Goal: Obtain resource: Download file/media

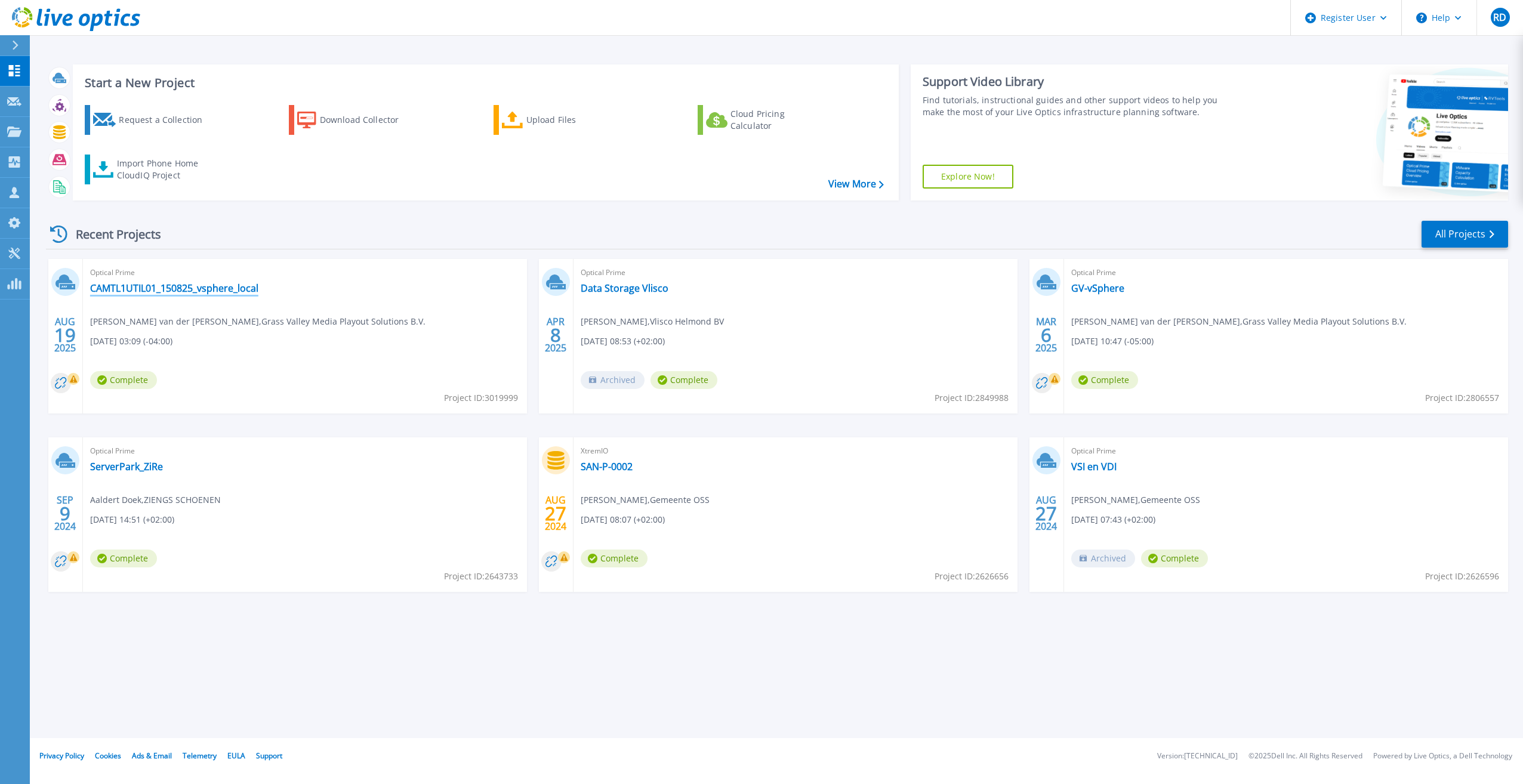
click at [188, 286] on link "CAMTL1UTIL01_150825_vsphere_local" at bounding box center [174, 288] width 169 height 12
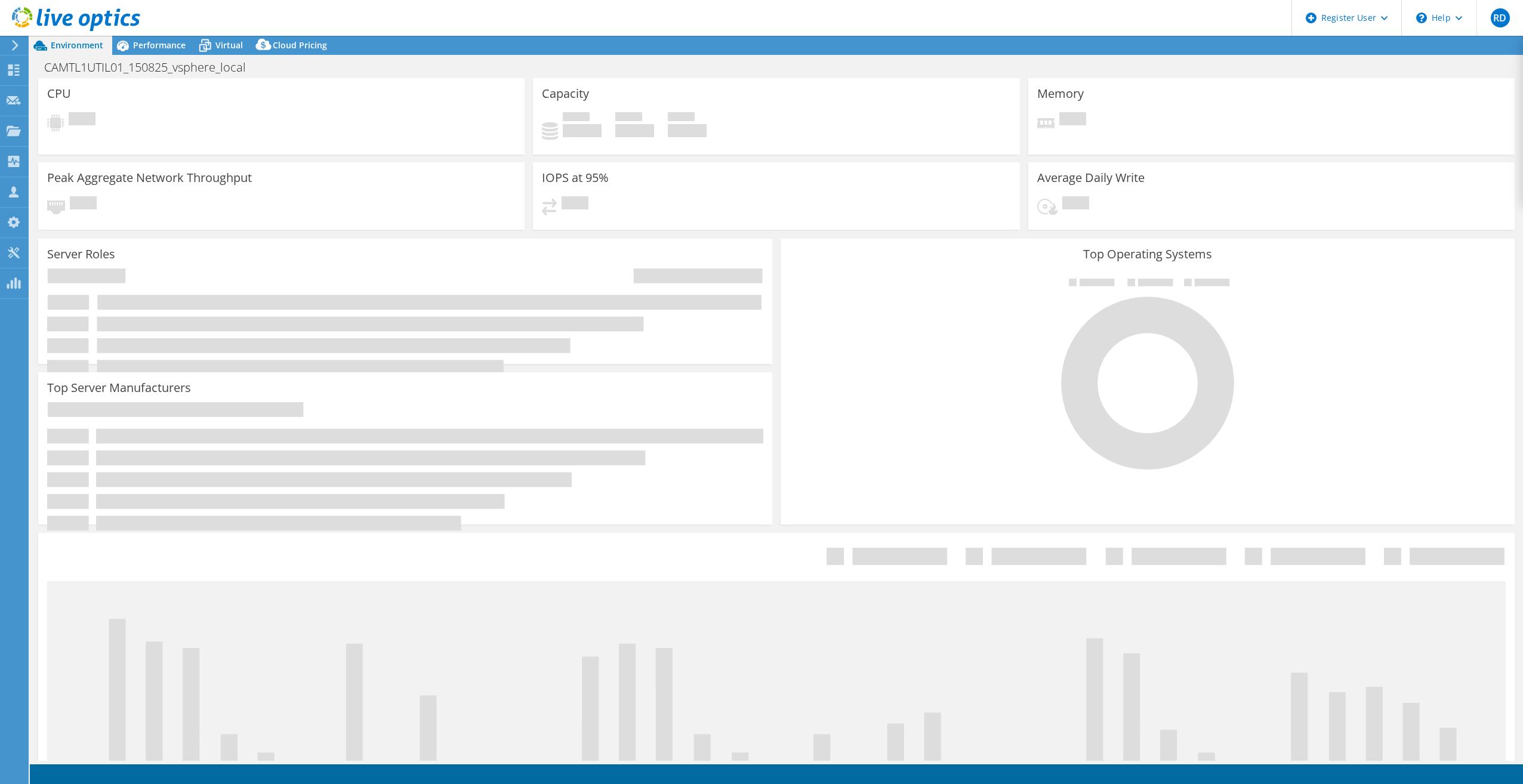
select select "USD"
select select "EUFrankfurt"
select select "EUR"
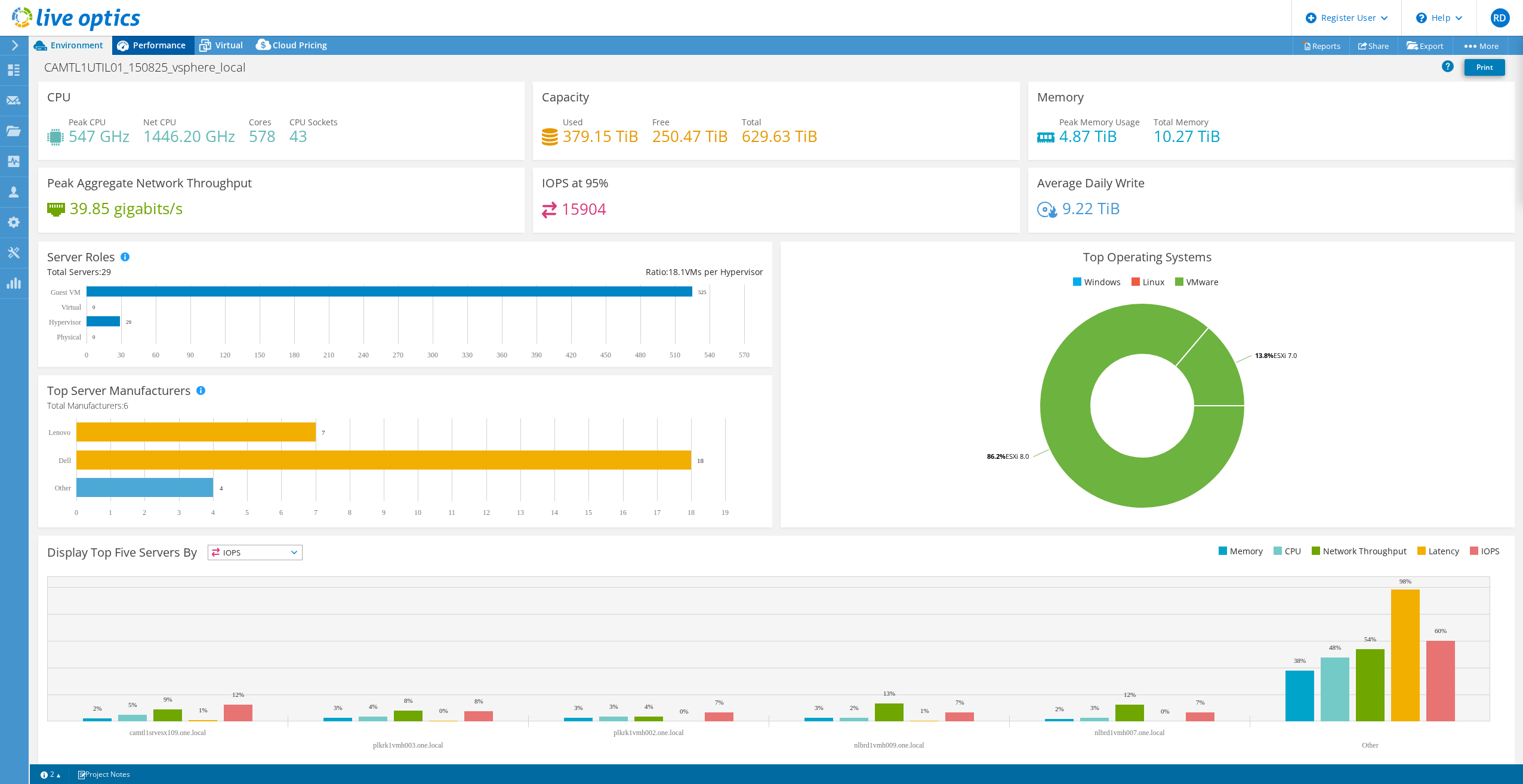
click at [151, 45] on span "Performance" at bounding box center [159, 45] width 53 height 11
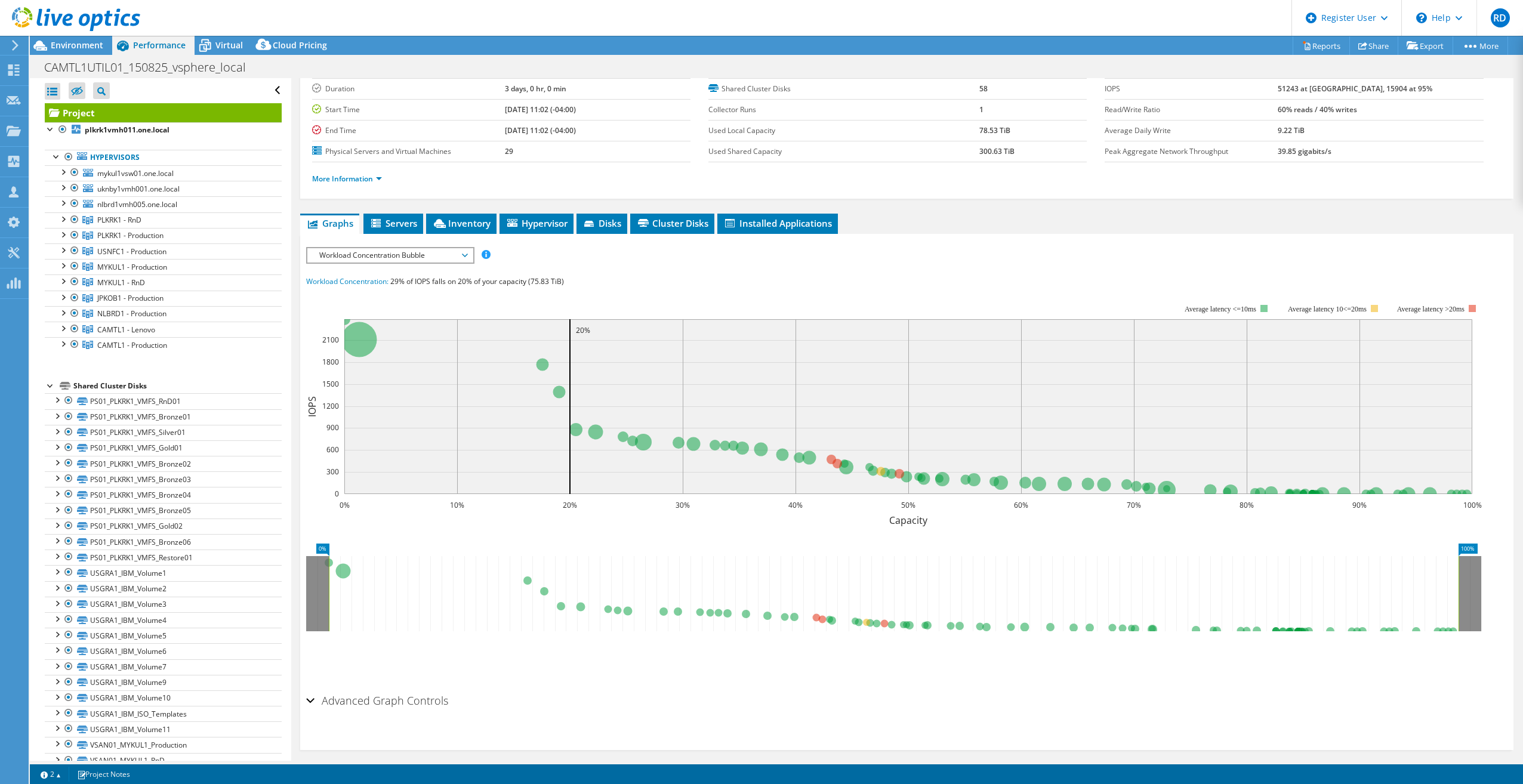
scroll to position [87, 0]
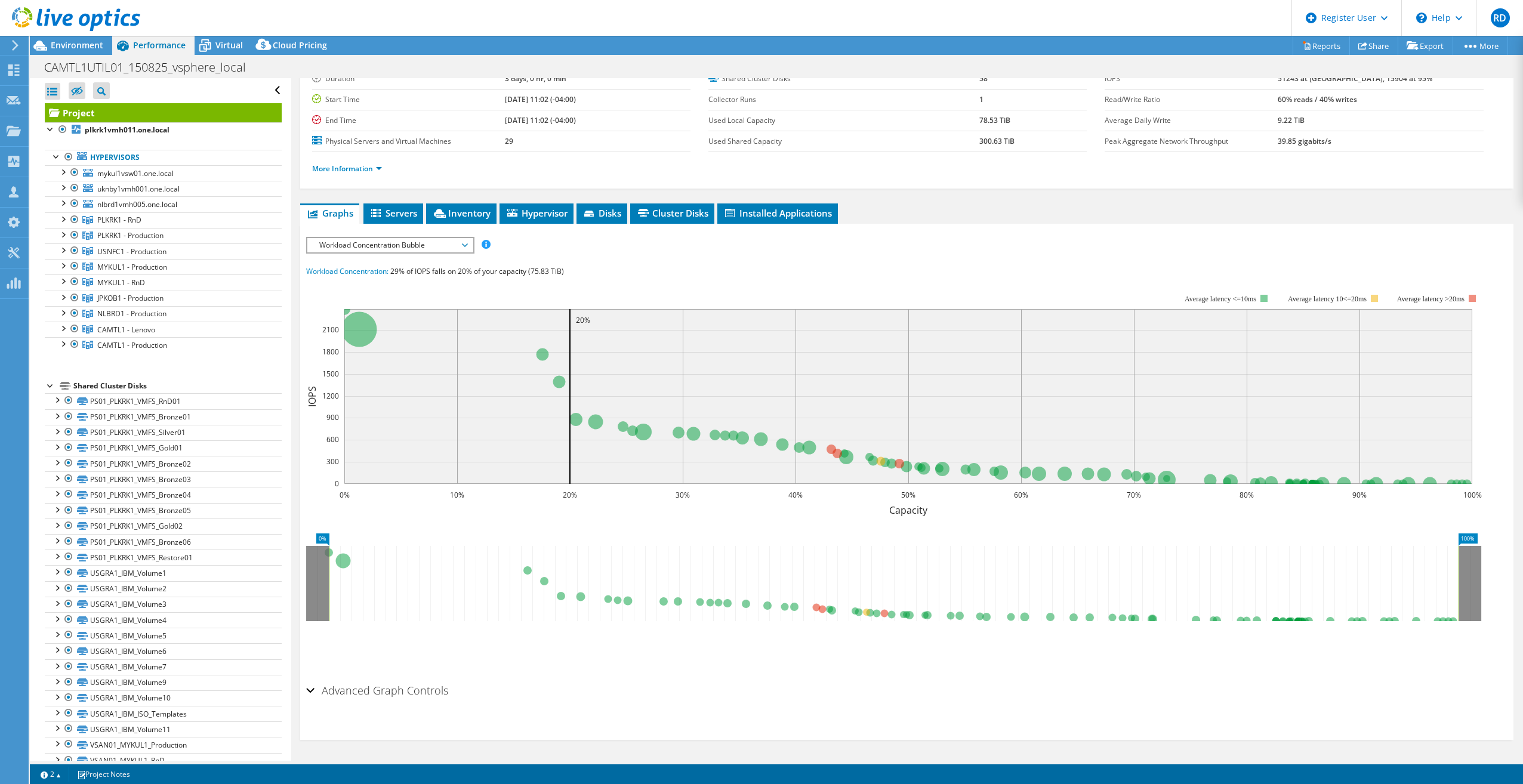
click at [427, 243] on span "Workload Concentration Bubble" at bounding box center [390, 245] width 153 height 15
click at [383, 333] on li "CPU Percentage" at bounding box center [390, 331] width 165 height 15
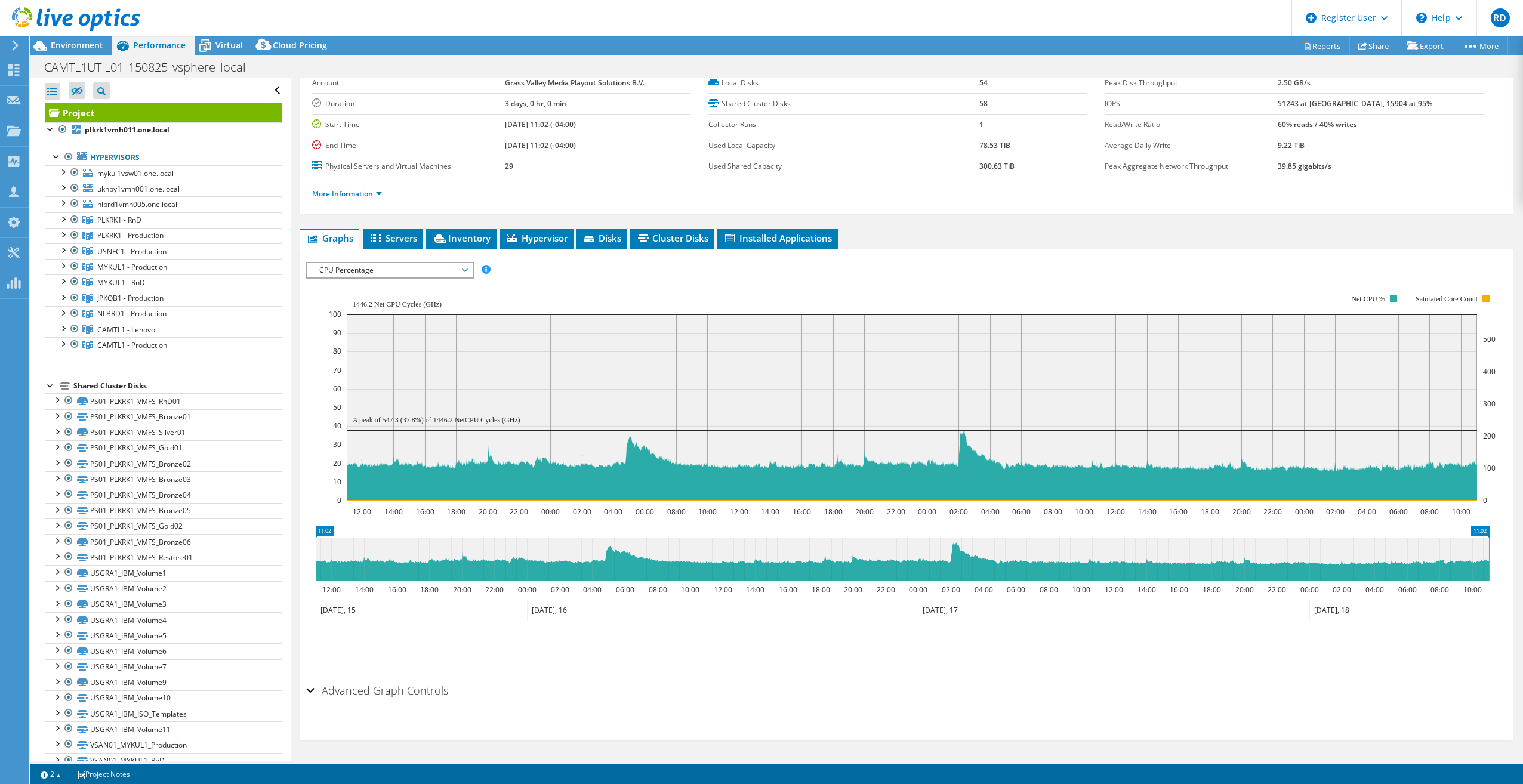
scroll to position [0, 0]
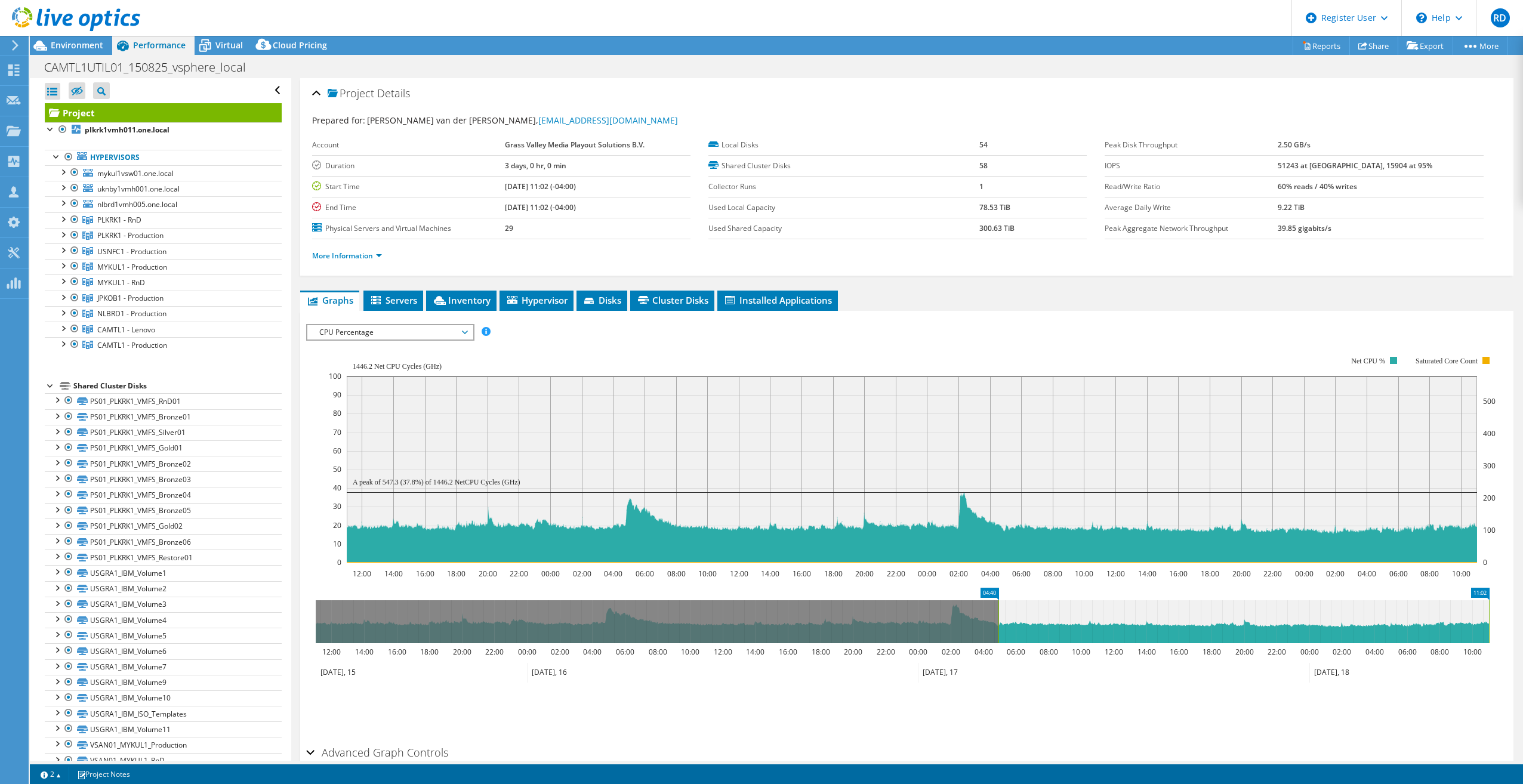
drag, startPoint x: 333, startPoint y: 591, endPoint x: 1016, endPoint y: 595, distance: 683.0
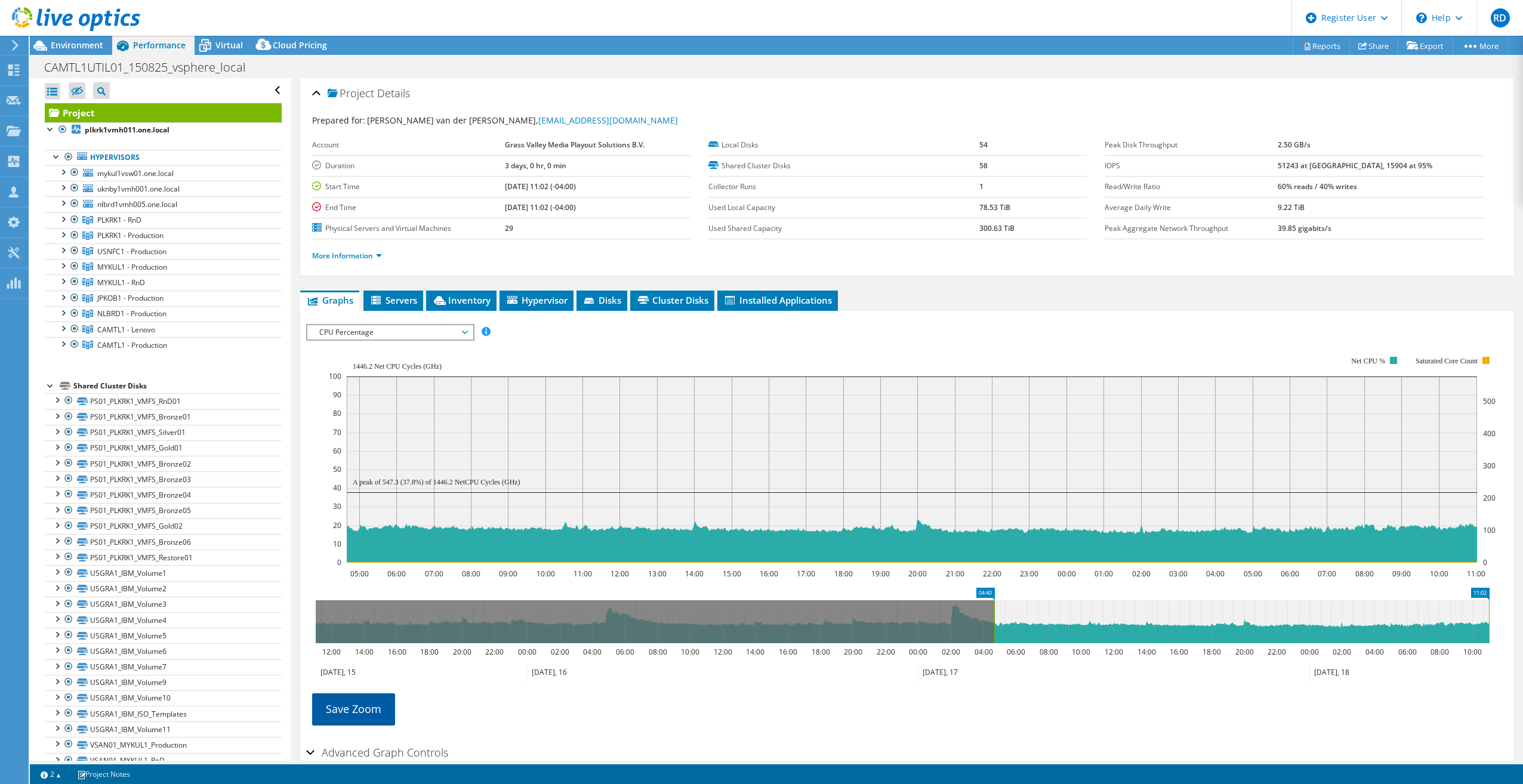
click at [352, 708] on link "Save Zoom" at bounding box center [354, 709] width 83 height 31
click at [1322, 50] on link "Reports" at bounding box center [1322, 45] width 57 height 18
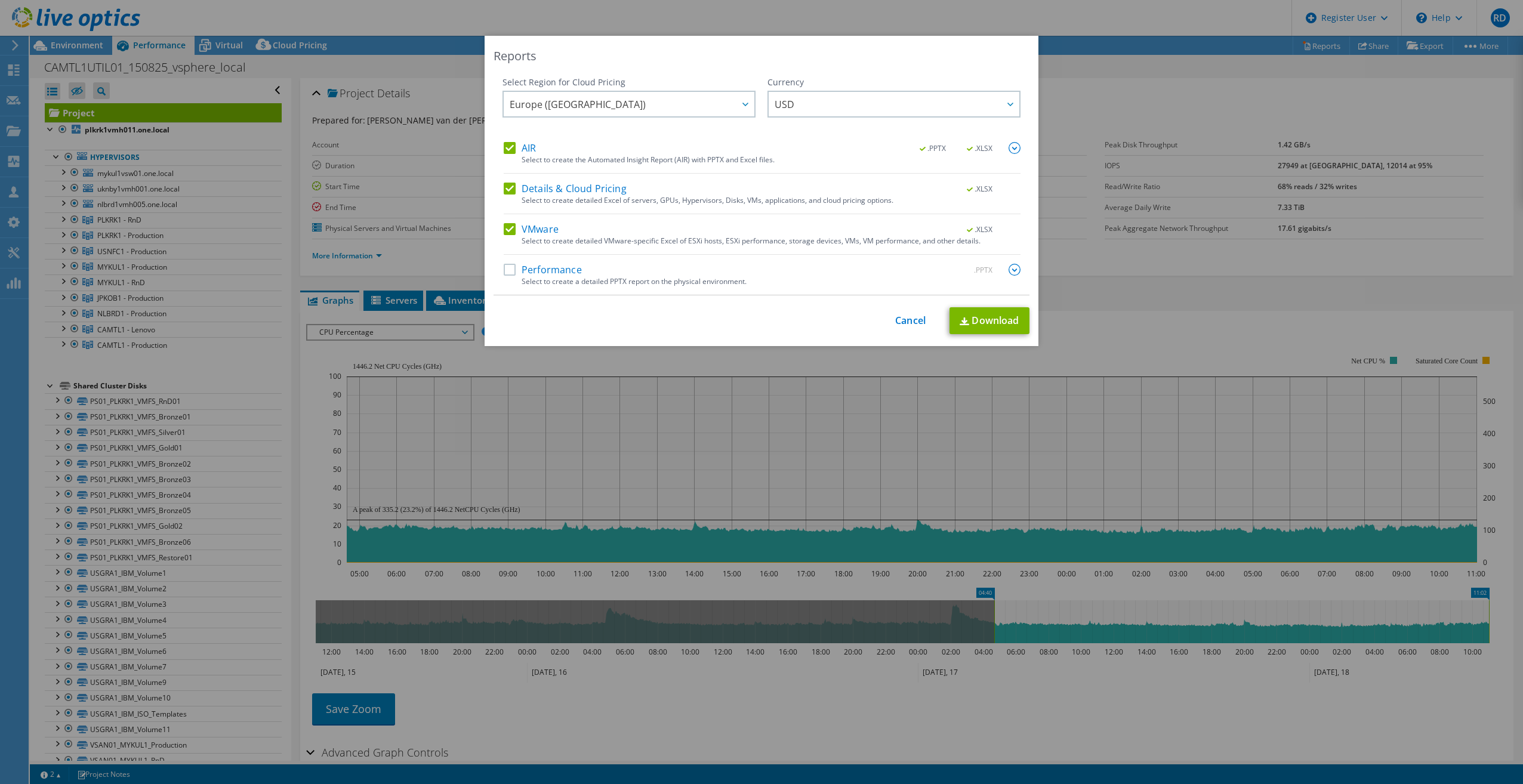
click at [508, 187] on label "Details & Cloud Pricing" at bounding box center [565, 188] width 123 height 12
click at [0, 0] on input "Details & Cloud Pricing" at bounding box center [0, 0] width 0 height 0
click at [504, 148] on label "AIR" at bounding box center [519, 148] width 32 height 12
click at [0, 0] on input "AIR" at bounding box center [0, 0] width 0 height 0
click at [969, 320] on link "Download" at bounding box center [990, 320] width 80 height 27
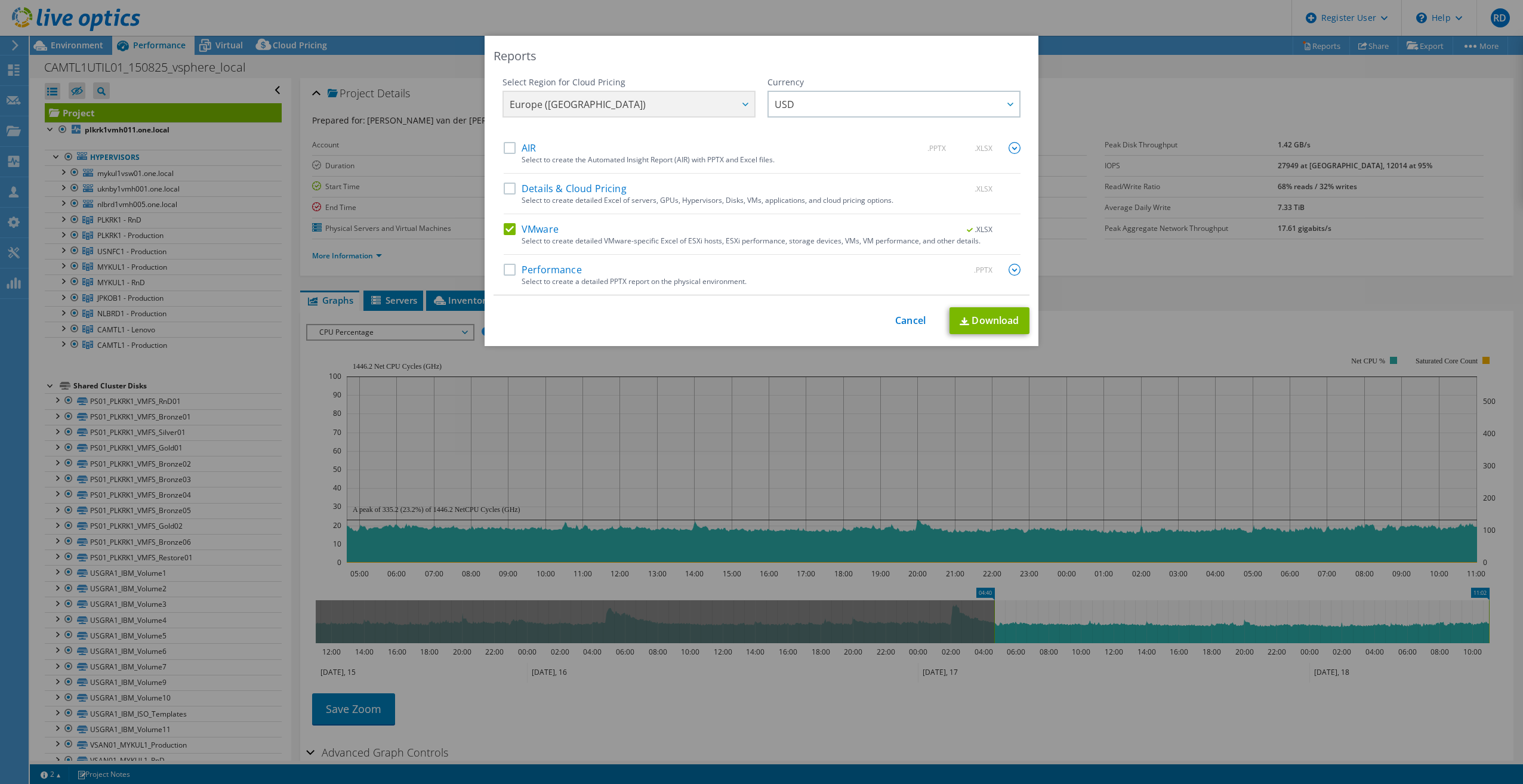
click at [893, 312] on div "This process may take a while, please wait... Cancel Download" at bounding box center [762, 320] width 536 height 27
click at [903, 317] on link "Cancel" at bounding box center [910, 320] width 30 height 11
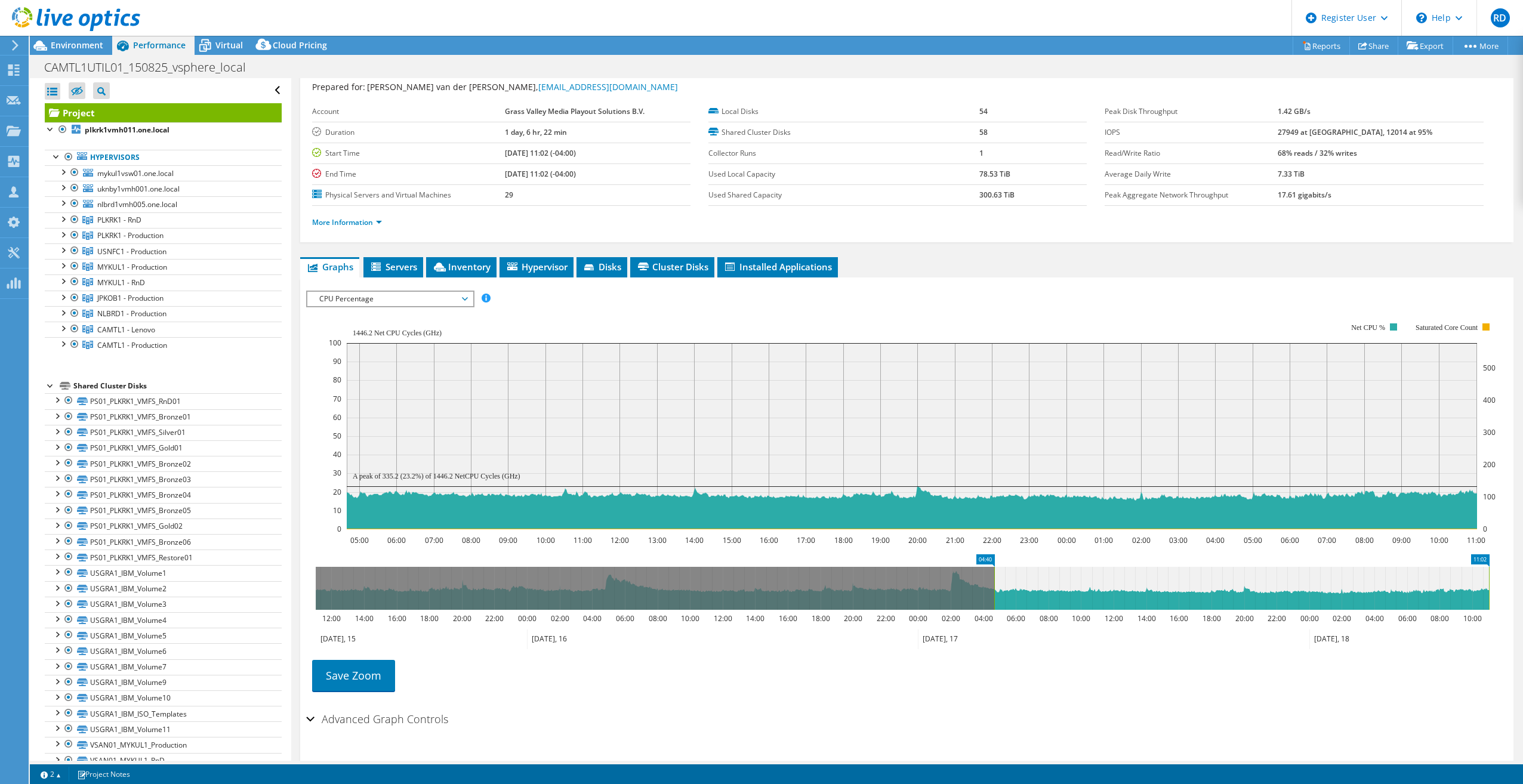
scroll to position [62, 0]
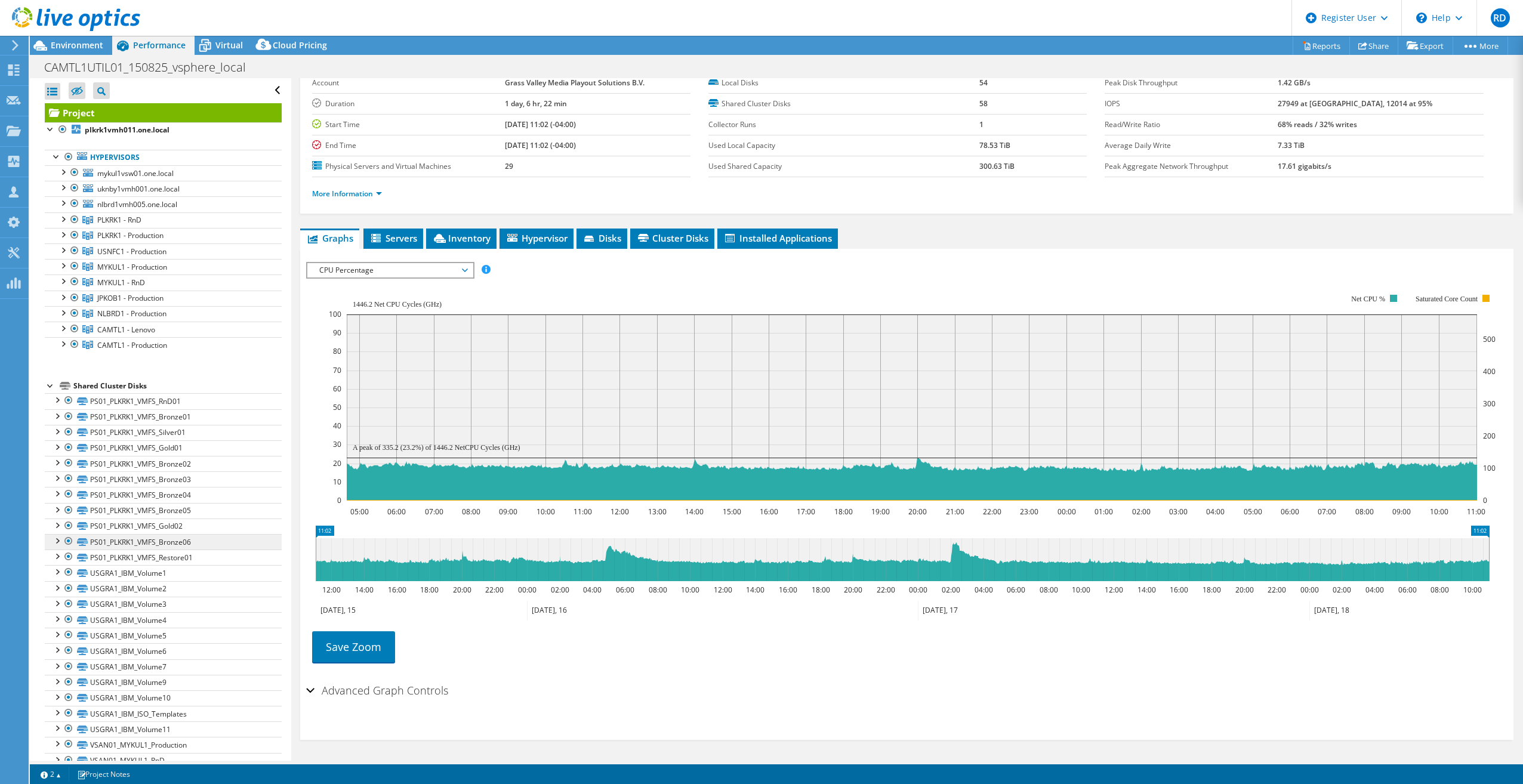
drag, startPoint x: 983, startPoint y: 531, endPoint x: 248, endPoint y: 541, distance: 735.1
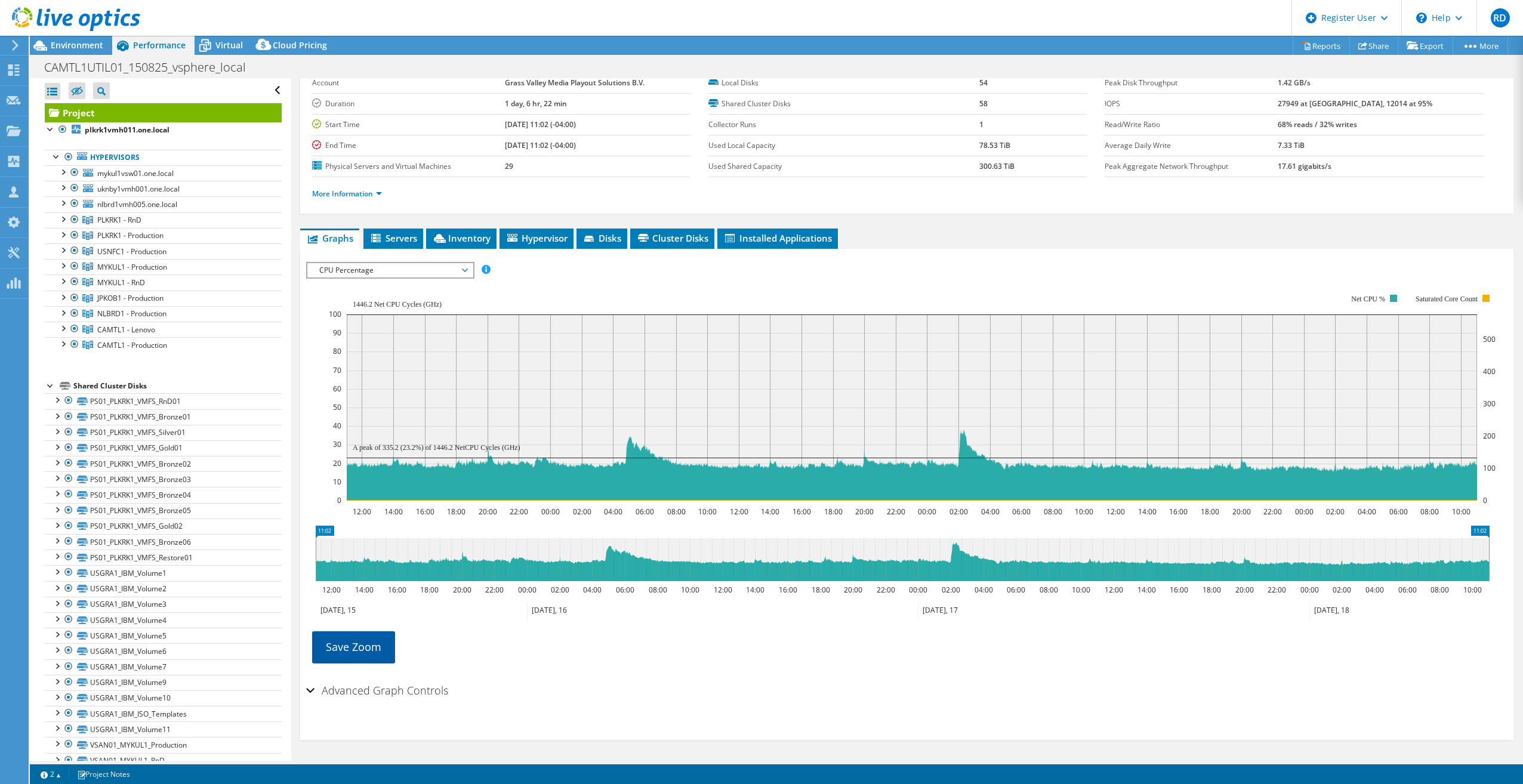
click at [364, 643] on link "Save Zoom" at bounding box center [354, 647] width 83 height 31
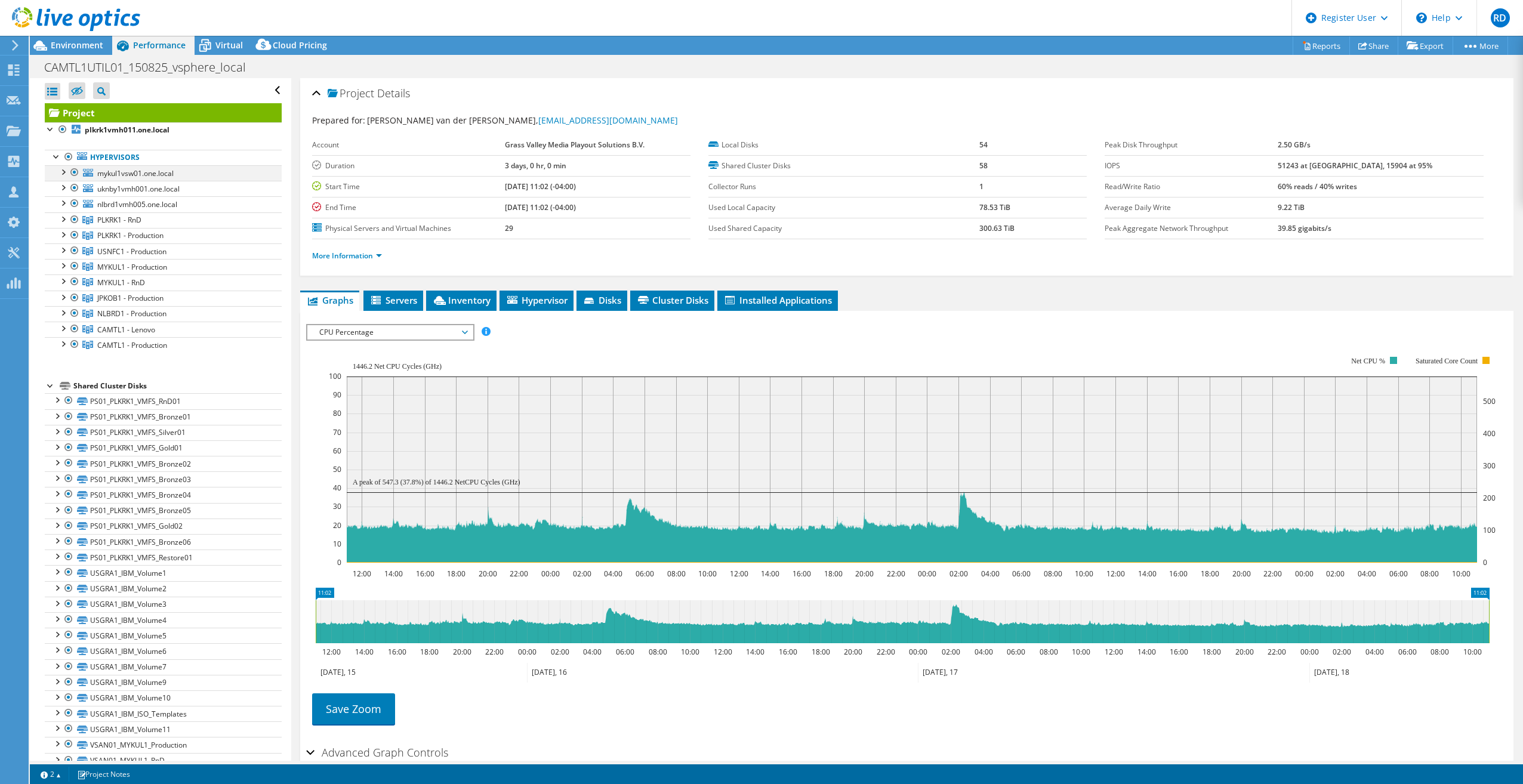
click at [60, 174] on div at bounding box center [63, 171] width 12 height 12
click at [59, 172] on div at bounding box center [63, 171] width 12 height 12
drag, startPoint x: 82, startPoint y: 46, endPoint x: 87, endPoint y: 51, distance: 7.1
click at [82, 46] on span "Environment" at bounding box center [77, 45] width 53 height 11
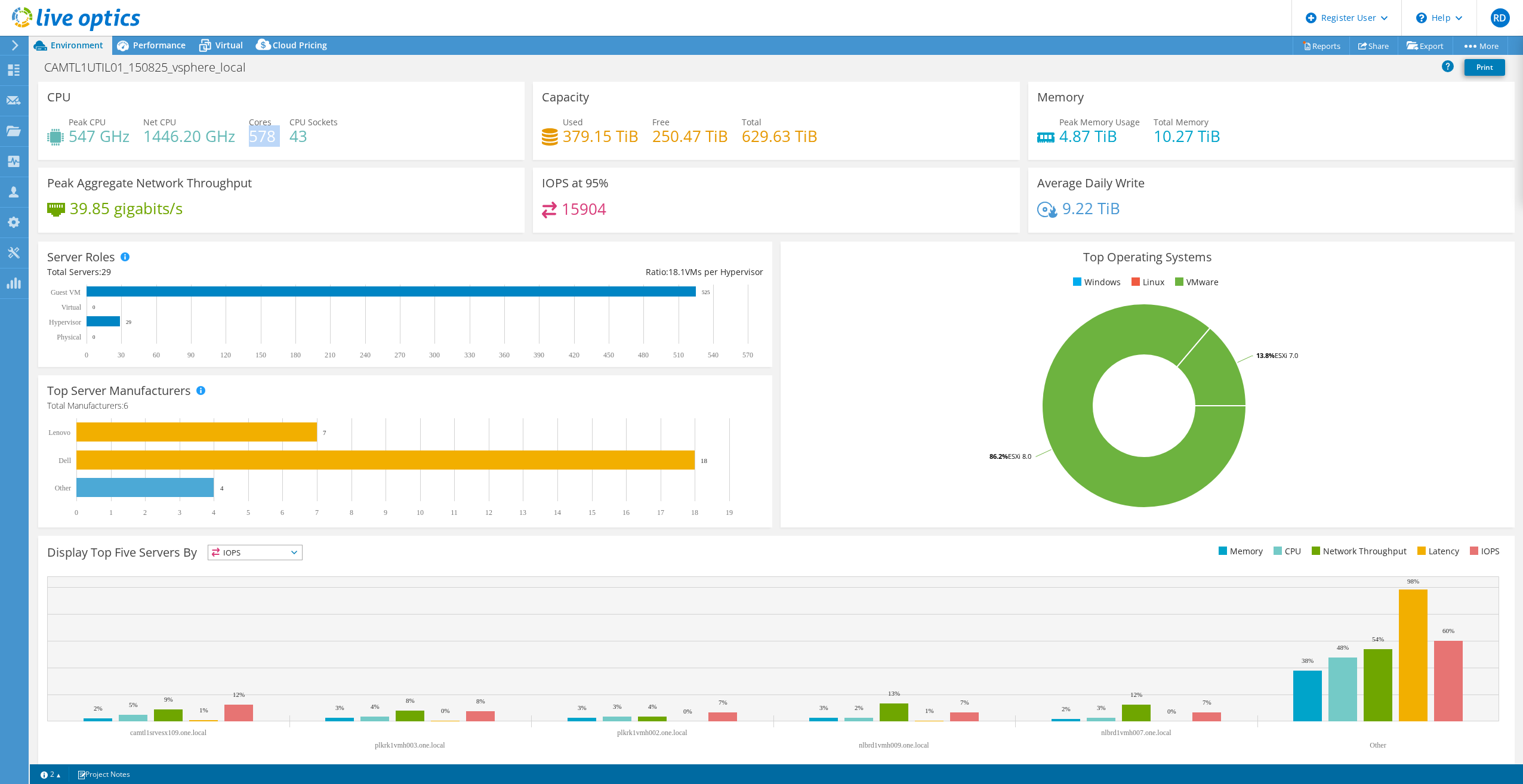
drag, startPoint x: 251, startPoint y: 135, endPoint x: 280, endPoint y: 135, distance: 29.0
click at [280, 135] on div "Peak CPU 547 GHz Net CPU 1446.20 GHz Cores 578 CPU Sockets 43" at bounding box center [281, 135] width 469 height 39
